Goal: Check status: Check status

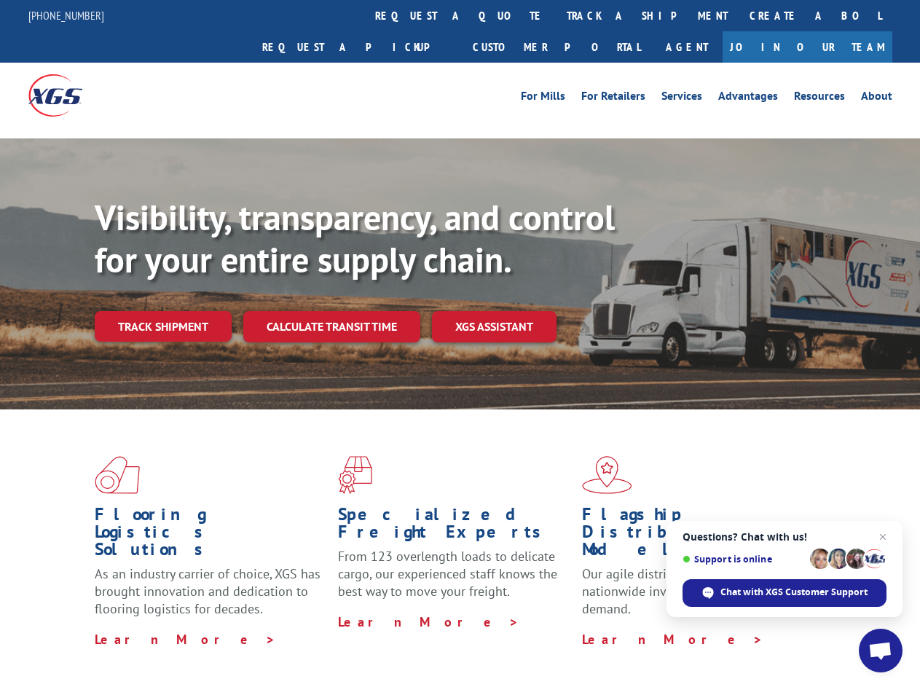
click at [460, 343] on div "Visibility, transparency, and control for your entire supply chain. Track shipm…" at bounding box center [507, 298] width 825 height 203
click at [556, 15] on link "track a shipment" at bounding box center [647, 15] width 183 height 31
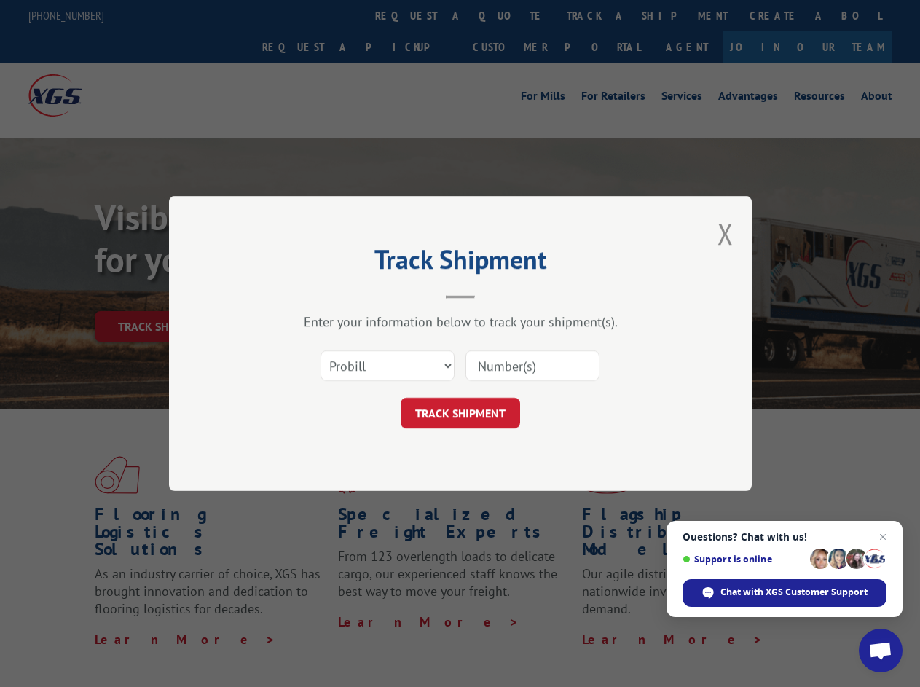
click at [508, 15] on div "Track Shipment Enter your information below to track your shipment(s). Select c…" at bounding box center [460, 343] width 920 height 687
click at [600, 15] on div "Track Shipment Enter your information below to track your shipment(s). Select c…" at bounding box center [460, 343] width 920 height 687
click at [162, 294] on div "Track Shipment Enter your information below to track your shipment(s). Select c…" at bounding box center [460, 343] width 920 height 687
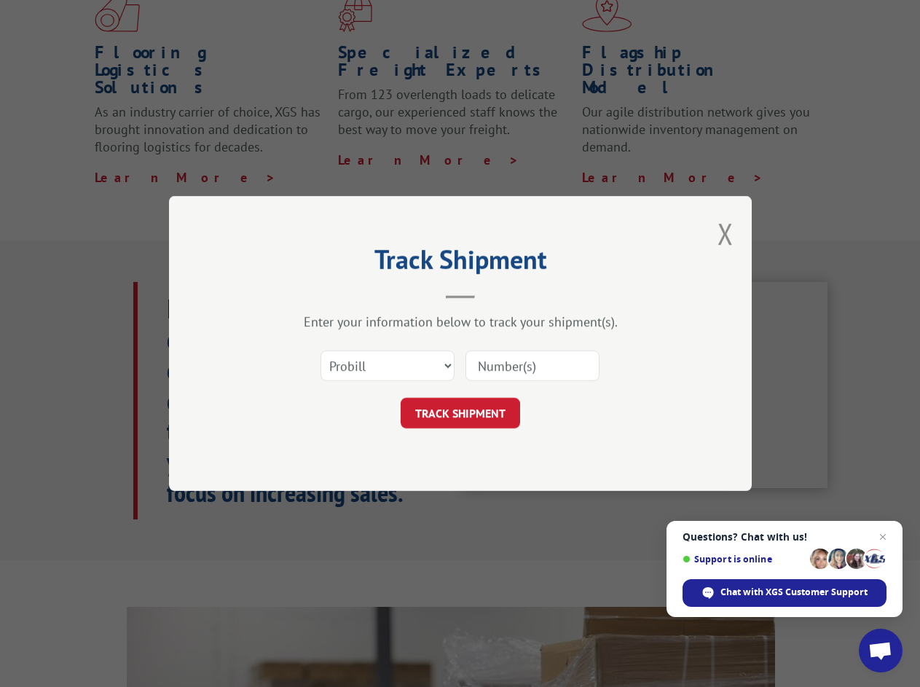
click at [331, 294] on header "Track Shipment" at bounding box center [460, 274] width 437 height 50
click at [495, 294] on header "Track Shipment" at bounding box center [460, 274] width 437 height 50
click at [881, 651] on span "Open chat" at bounding box center [880, 652] width 24 height 20
